Goal: Task Accomplishment & Management: Use online tool/utility

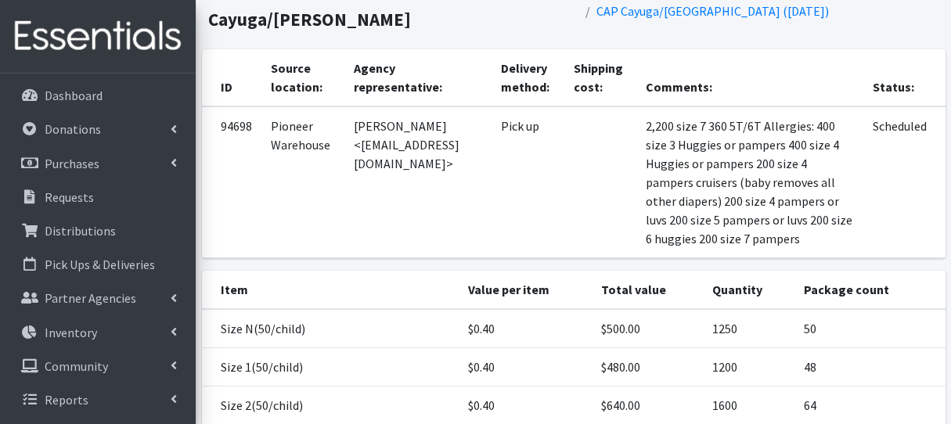
scroll to position [157, 0]
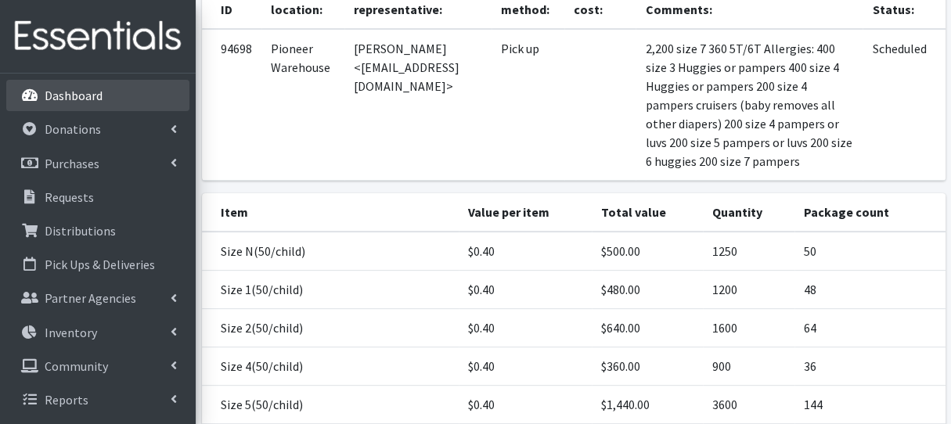
click at [118, 106] on link "Dashboard" at bounding box center [97, 95] width 183 height 31
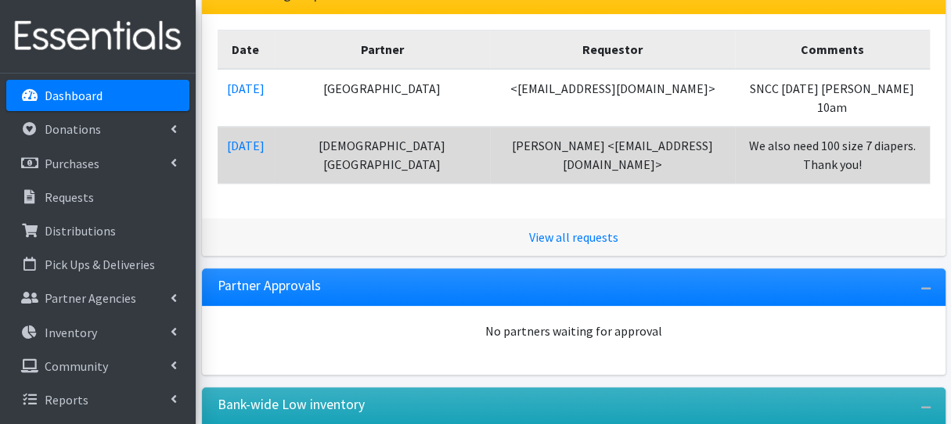
scroll to position [391, 0]
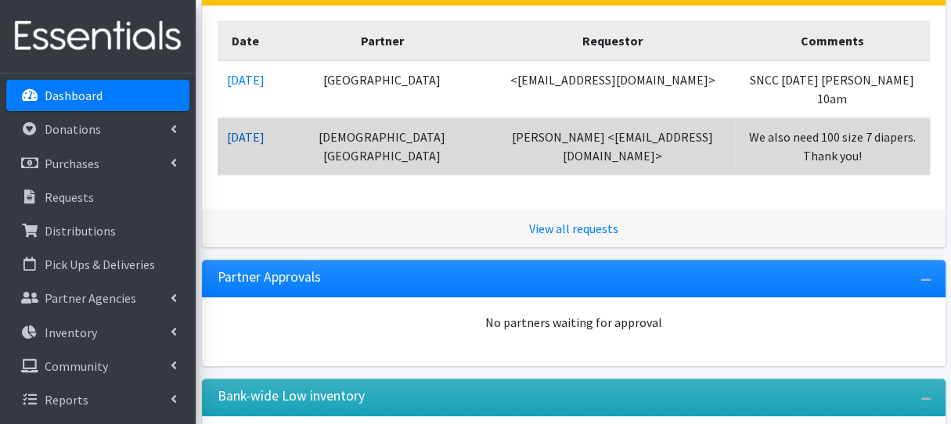
click at [265, 139] on link "08/08/2025" at bounding box center [246, 137] width 38 height 16
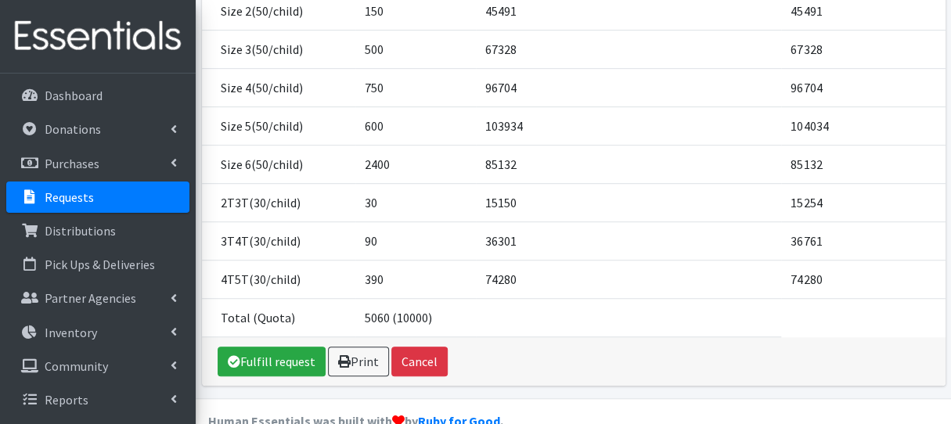
scroll to position [398, 0]
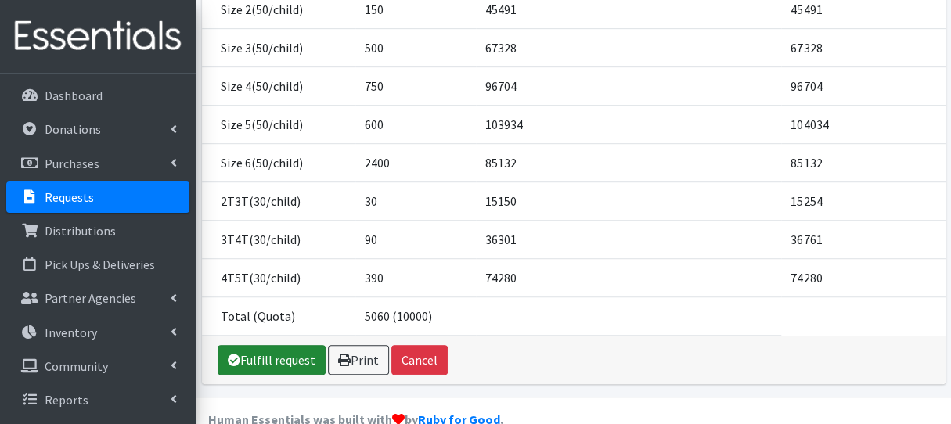
click at [282, 345] on link "Fulfill request" at bounding box center [272, 360] width 108 height 30
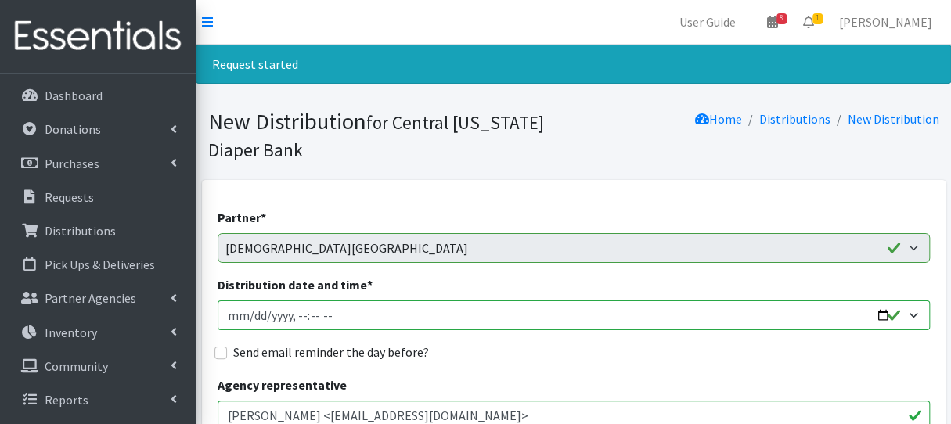
click at [253, 315] on input "Distribution date and time *" at bounding box center [574, 316] width 712 height 30
type input "[DATE]T10:30"
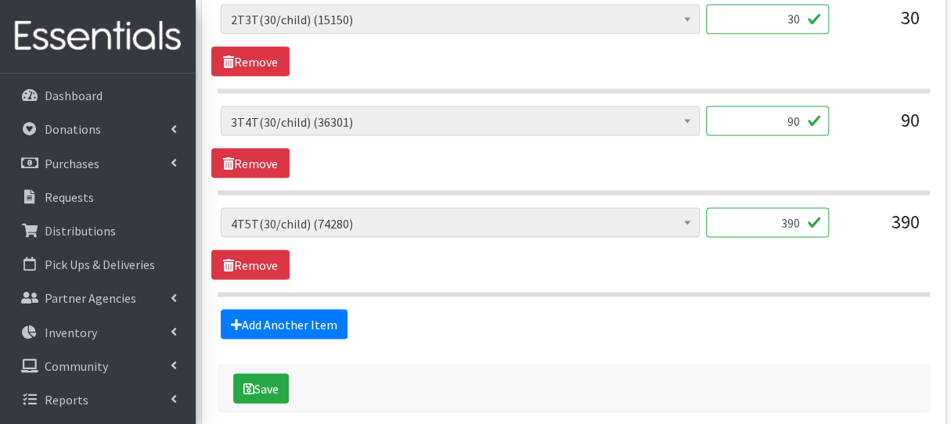
scroll to position [1458, 0]
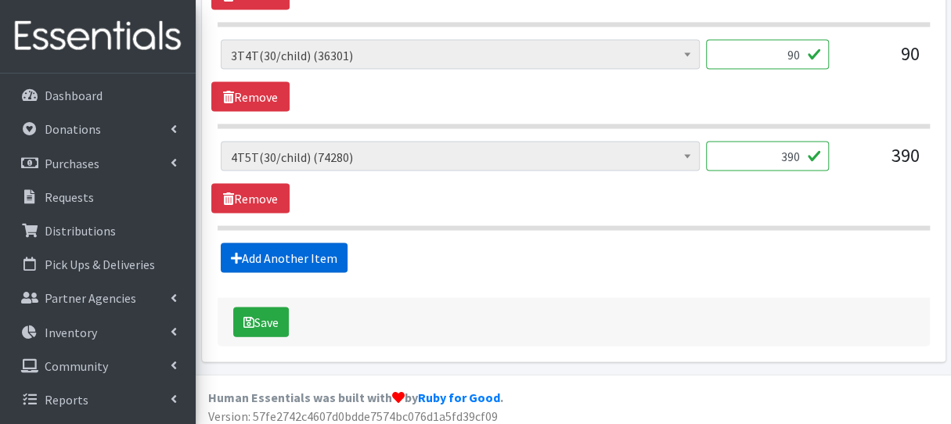
click at [301, 252] on link "Add Another Item" at bounding box center [284, 258] width 127 height 30
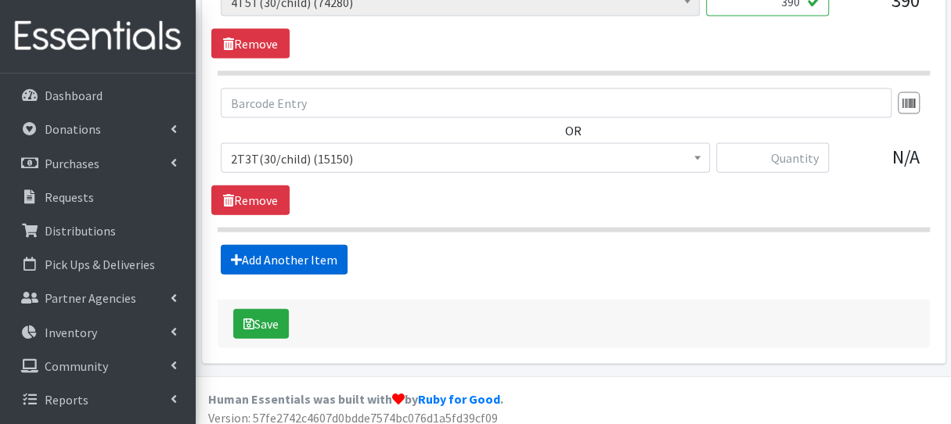
scroll to position [1614, 0]
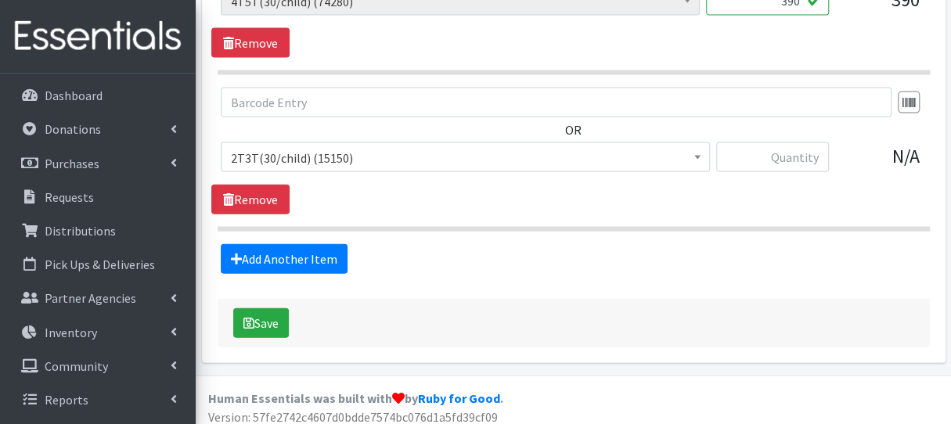
click at [289, 151] on span "2T3T(30/child) (15150)" at bounding box center [465, 158] width 469 height 22
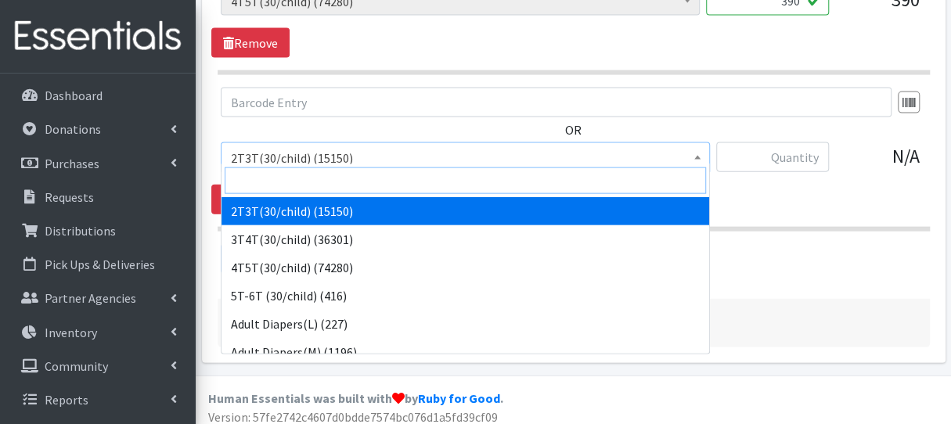
click at [292, 173] on input "search" at bounding box center [465, 181] width 481 height 27
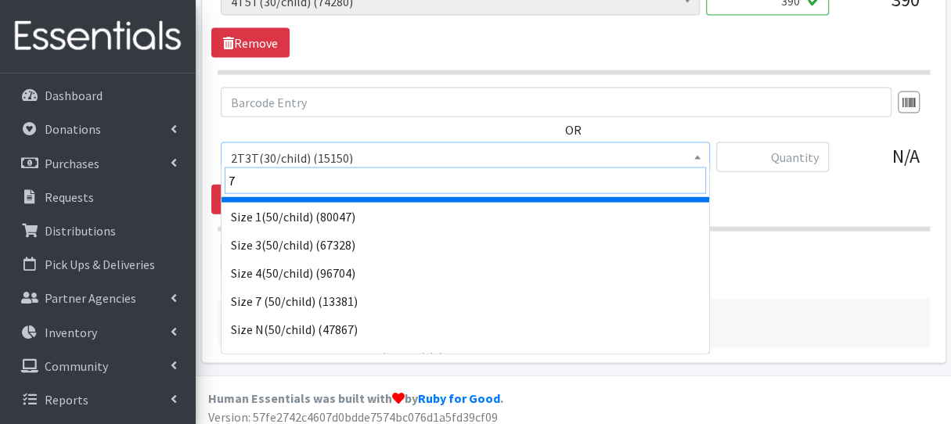
scroll to position [97, 0]
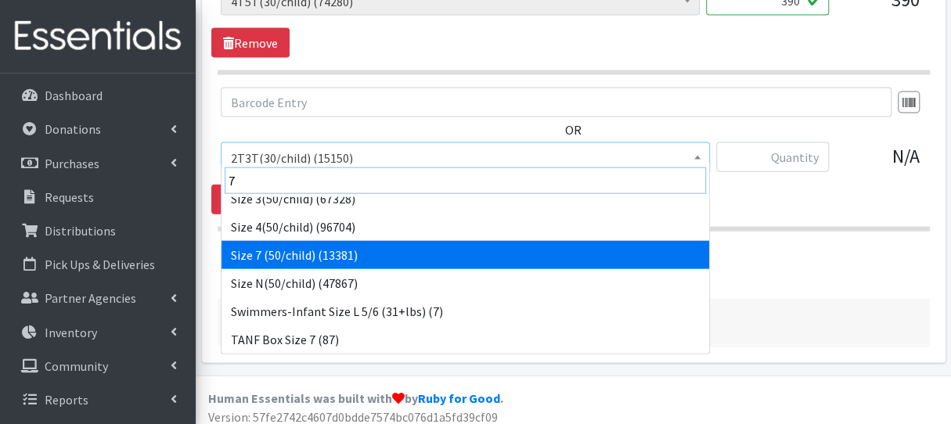
type input "7"
select select "6752"
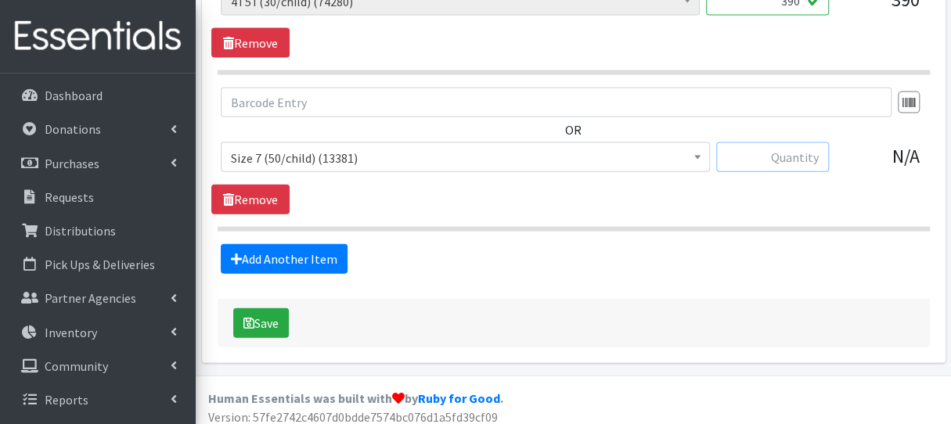
click at [742, 162] on input "text" at bounding box center [772, 157] width 113 height 30
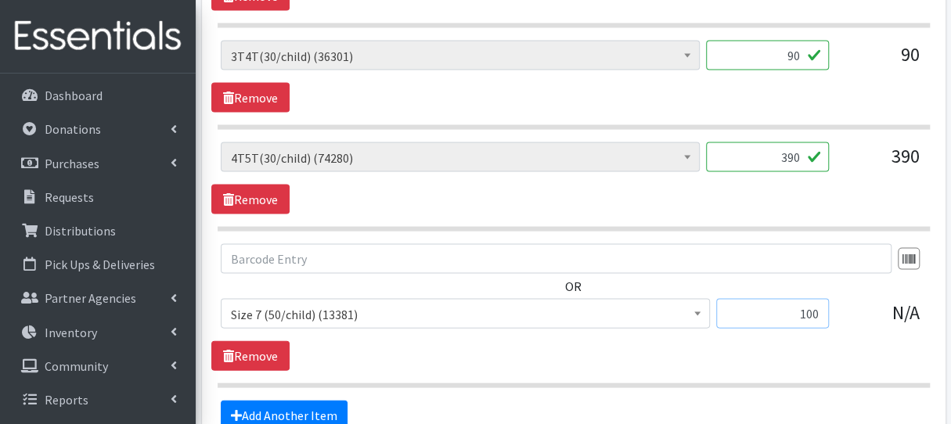
scroll to position [1614, 0]
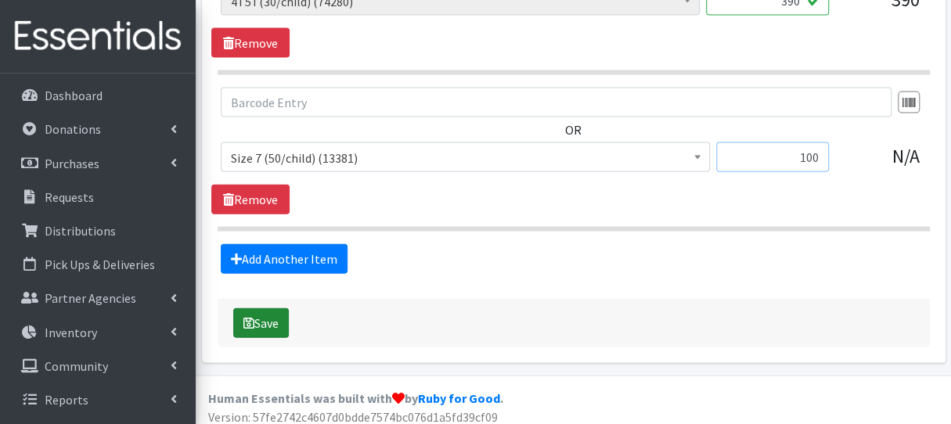
type input "100"
click at [281, 308] on button "Save" at bounding box center [261, 323] width 56 height 30
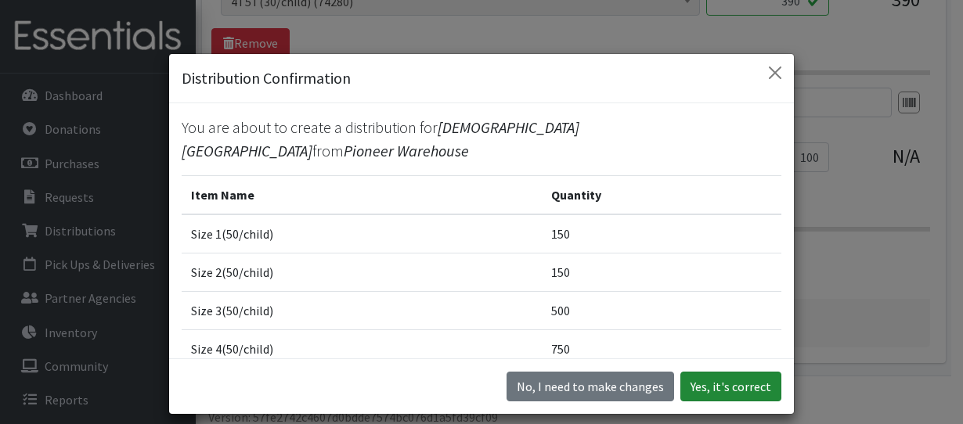
click at [722, 384] on button "Yes, it's correct" at bounding box center [730, 387] width 101 height 30
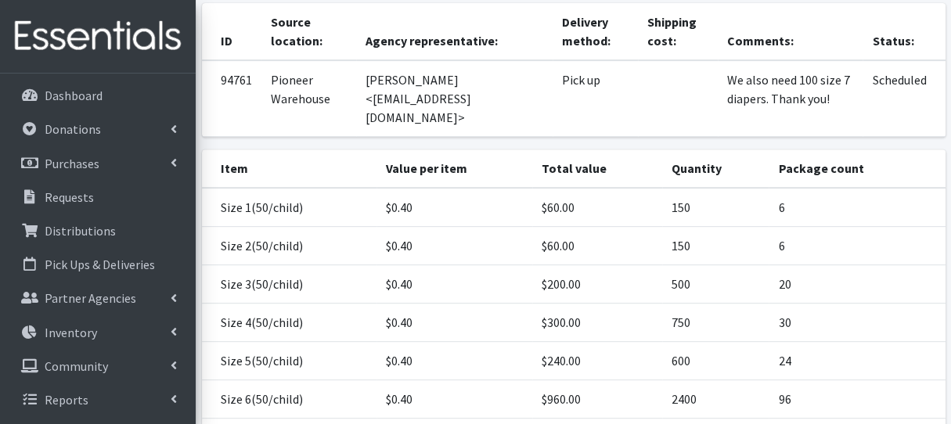
scroll to position [313, 0]
